Goal: Information Seeking & Learning: Learn about a topic

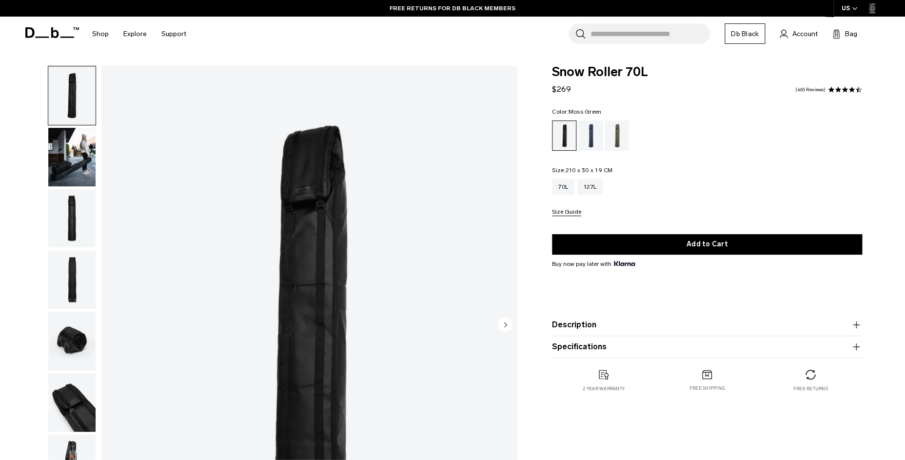
click at [614, 141] on div "Moss Green" at bounding box center [616, 135] width 25 height 30
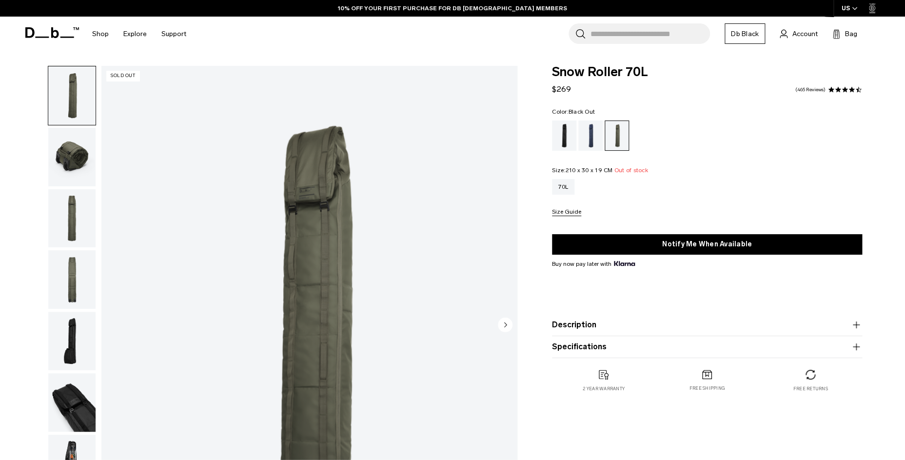
click at [567, 139] on div "Black Out" at bounding box center [564, 135] width 25 height 30
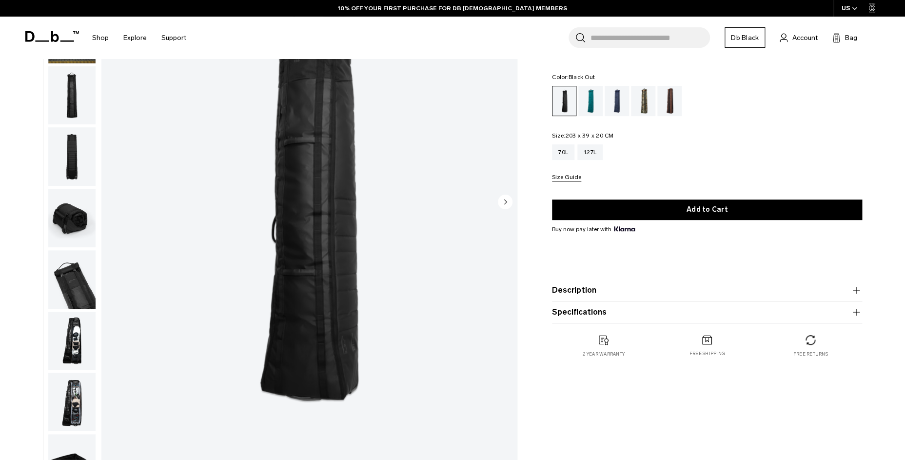
scroll to position [133, 0]
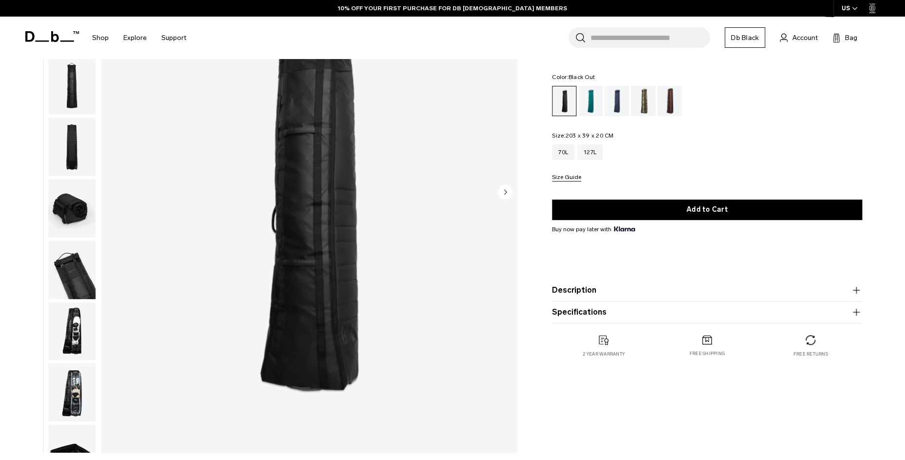
click at [66, 302] on img "button" at bounding box center [71, 331] width 47 height 58
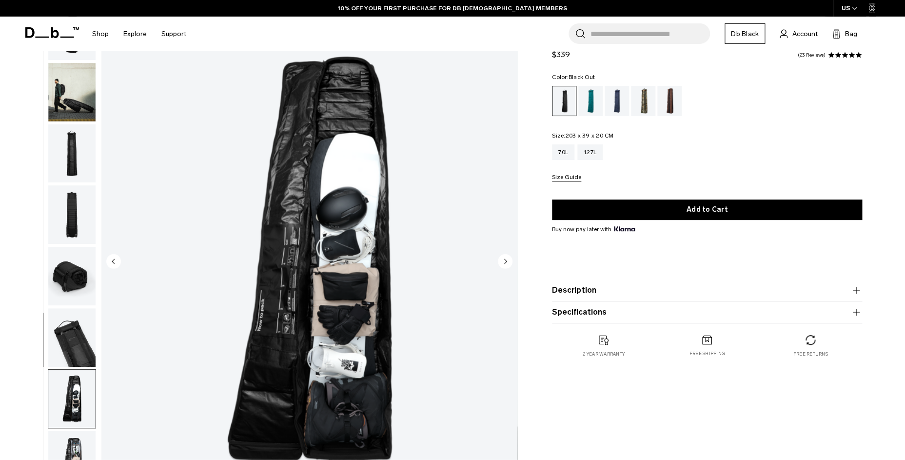
scroll to position [62, 0]
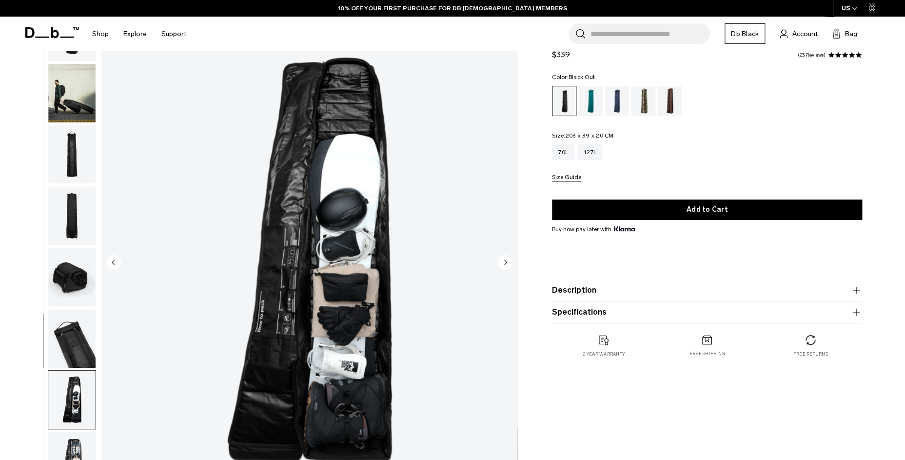
click at [63, 431] on img "button" at bounding box center [71, 460] width 47 height 58
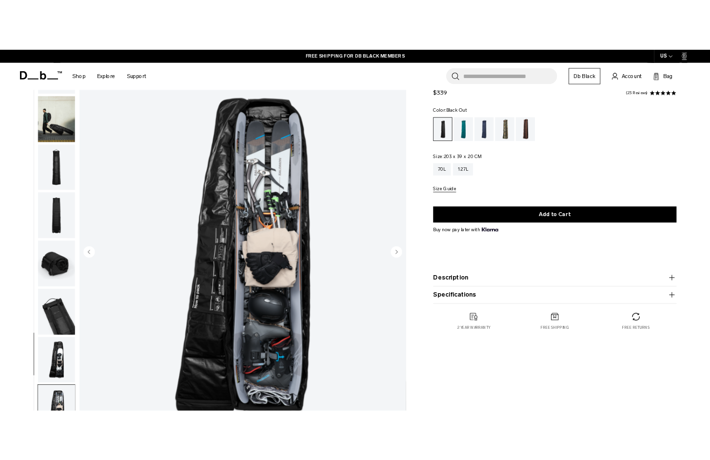
scroll to position [78, 0]
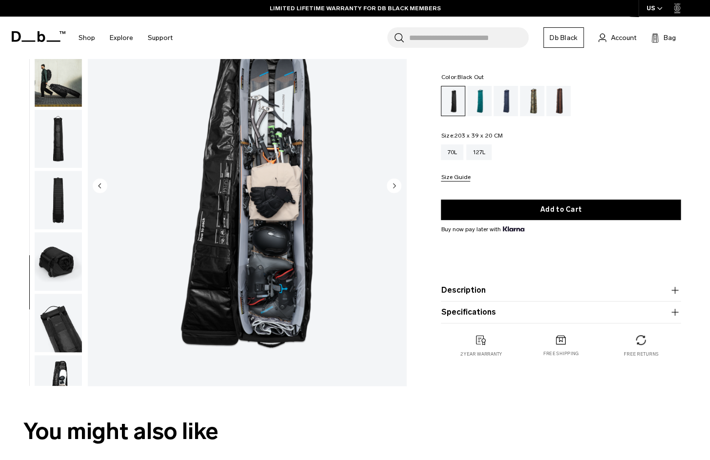
click at [472, 312] on button "Specifications" at bounding box center [561, 312] width 240 height 12
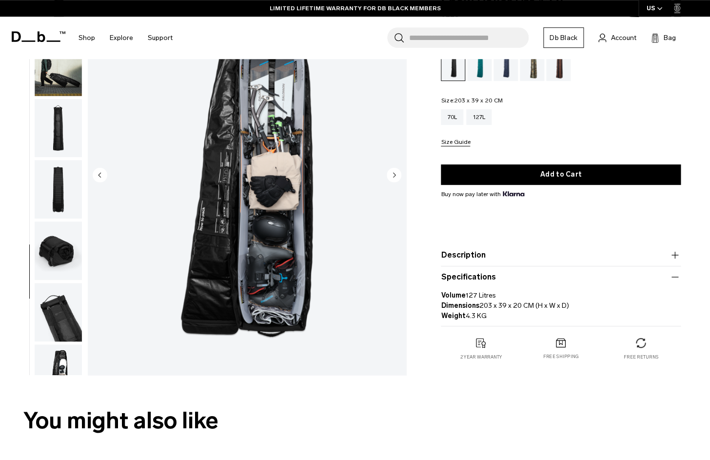
scroll to position [94, 0]
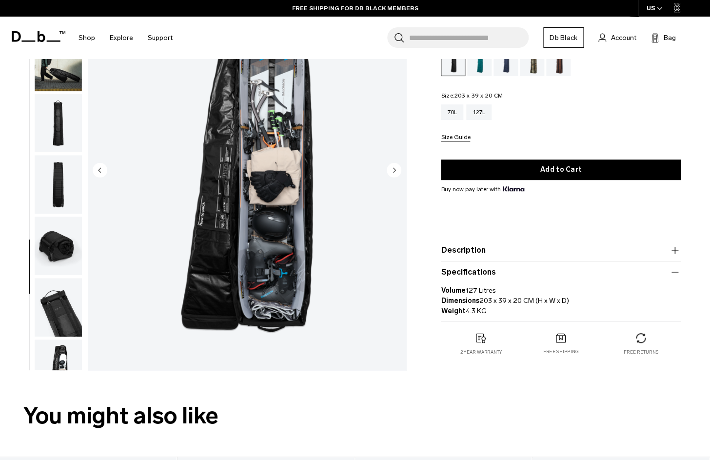
click at [479, 303] on p "Volume 127 Litres Dimensions 203 x 39 x 20 CM (H x W x D) Weight 4.3 KG" at bounding box center [561, 297] width 240 height 38
drag, startPoint x: 479, startPoint y: 301, endPoint x: 529, endPoint y: 300, distance: 50.2
click at [529, 301] on p "Volume 127 Litres Dimensions 203 x 39 x 20 CM (H x W x D) Weight 4.3 KG" at bounding box center [561, 297] width 240 height 38
copy p "203 x 39 x 20 CM"
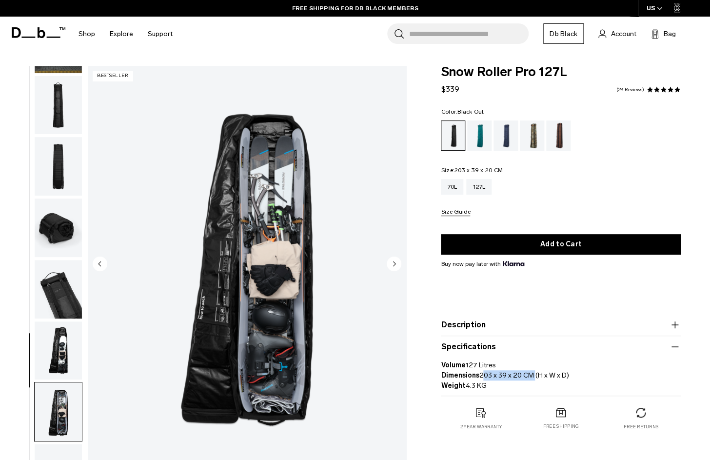
click at [58, 198] on img "button" at bounding box center [58, 227] width 47 height 58
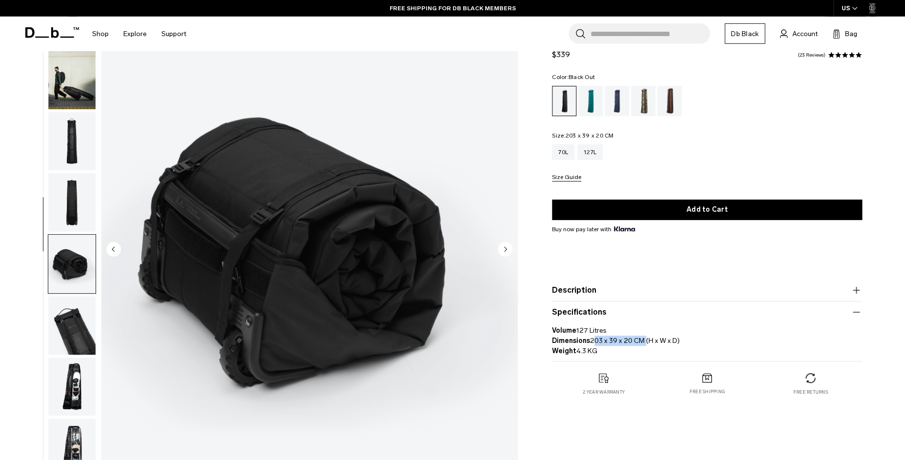
scroll to position [117, 0]
